Goal: Navigation & Orientation: Find specific page/section

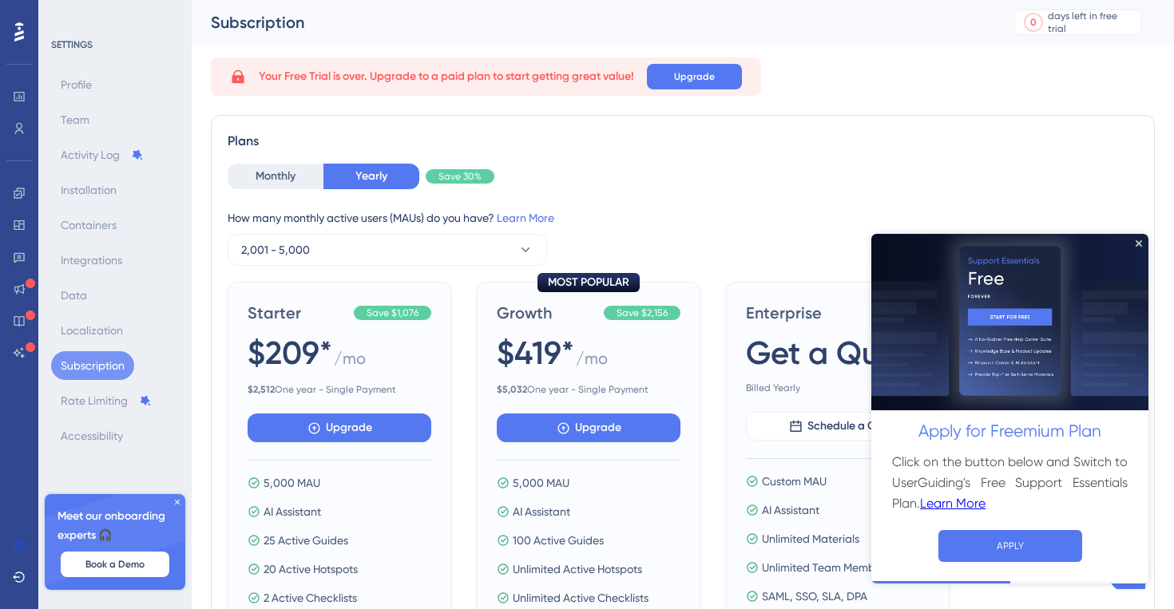
click at [1138, 239] on img at bounding box center [1009, 321] width 277 height 177
click at [1138, 244] on icon "Close Preview" at bounding box center [1138, 243] width 6 height 6
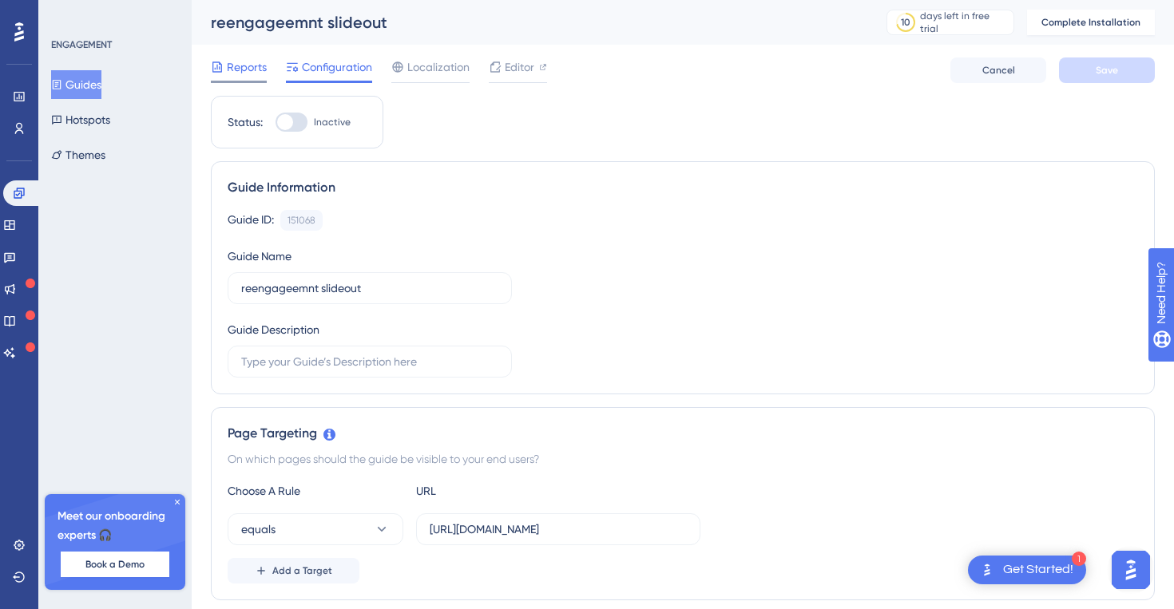
click at [233, 68] on span "Reports" at bounding box center [247, 66] width 40 height 19
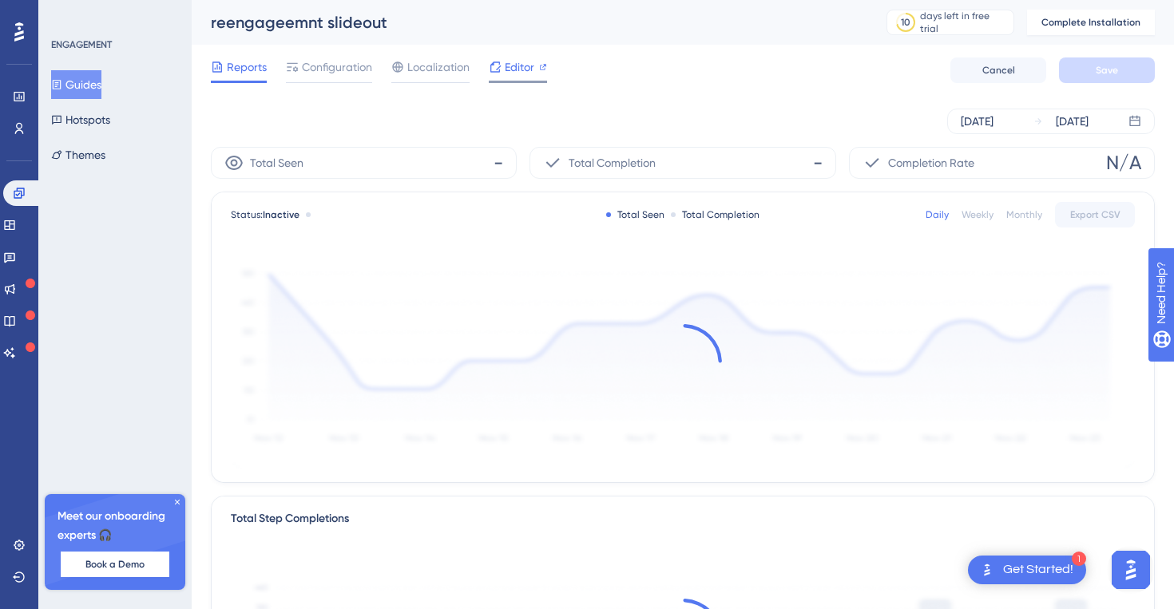
click at [501, 69] on div "Editor" at bounding box center [518, 66] width 58 height 19
